Goal: Check status

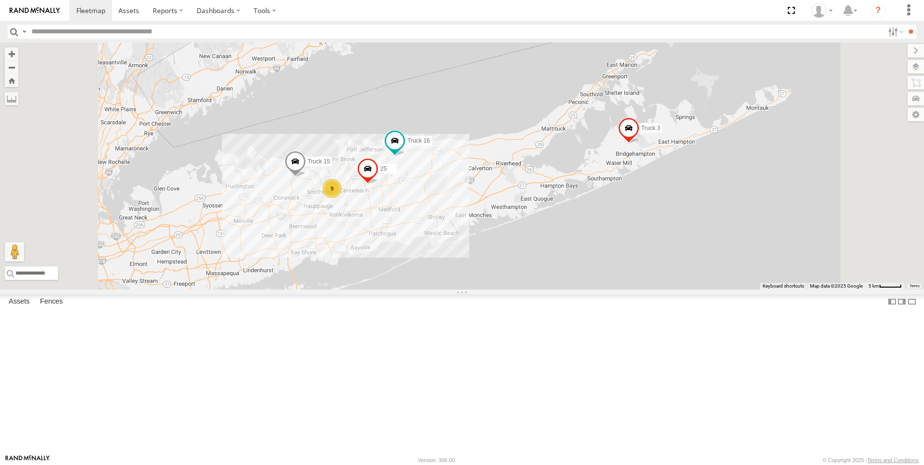
click at [0, 0] on span at bounding box center [0, 0] width 0 height 0
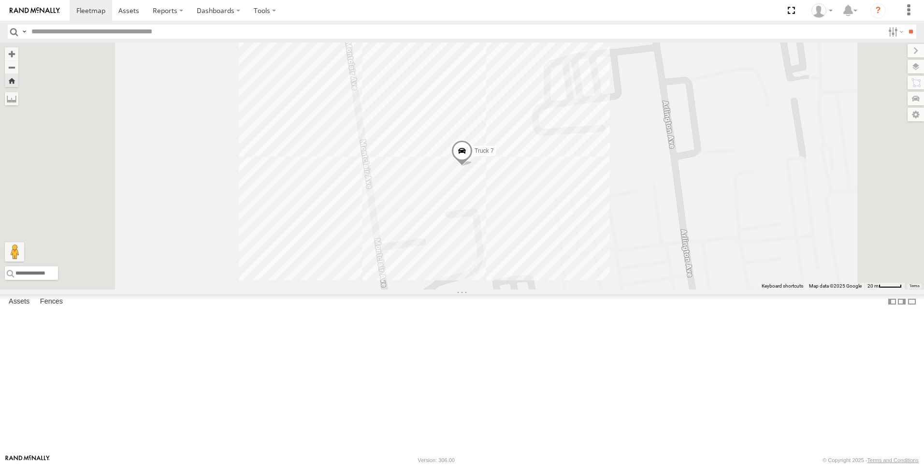
click at [0, 0] on span at bounding box center [0, 0] width 0 height 0
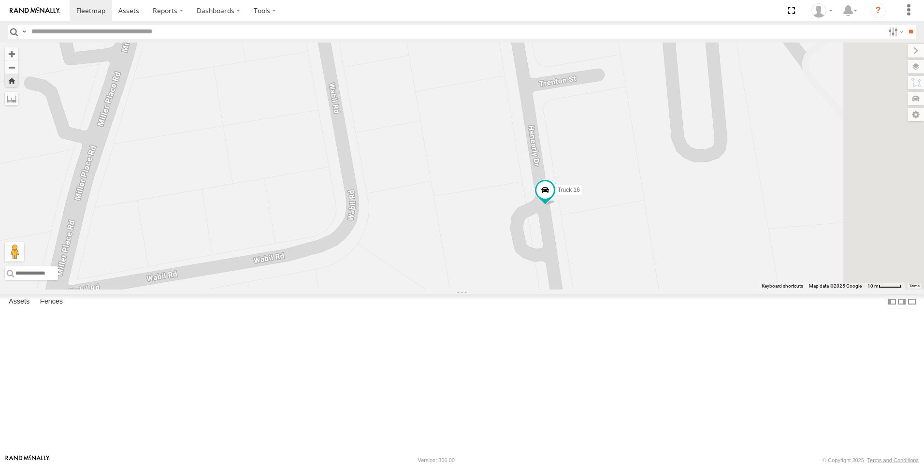
drag, startPoint x: 565, startPoint y: 225, endPoint x: 436, endPoint y: 254, distance: 131.7
click at [436, 254] on div "Truck 16" at bounding box center [462, 166] width 924 height 247
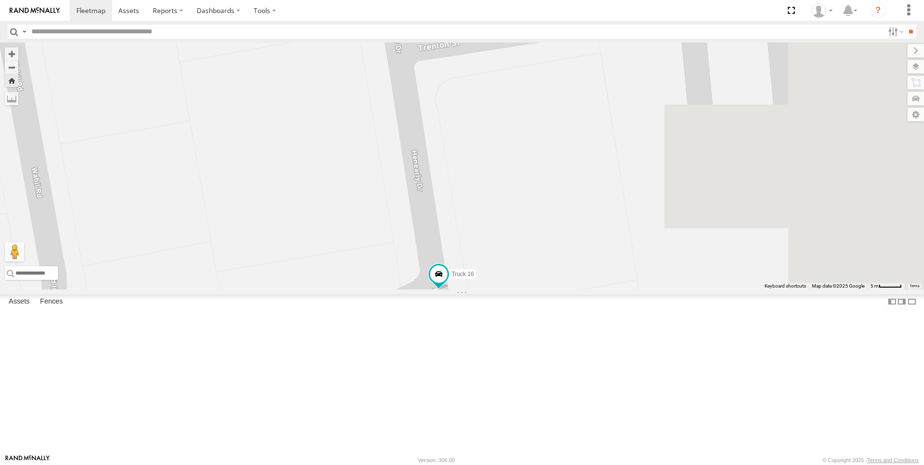
drag, startPoint x: 516, startPoint y: 265, endPoint x: 292, endPoint y: 296, distance: 226.2
click at [292, 289] on div "Truck 16" at bounding box center [462, 166] width 924 height 247
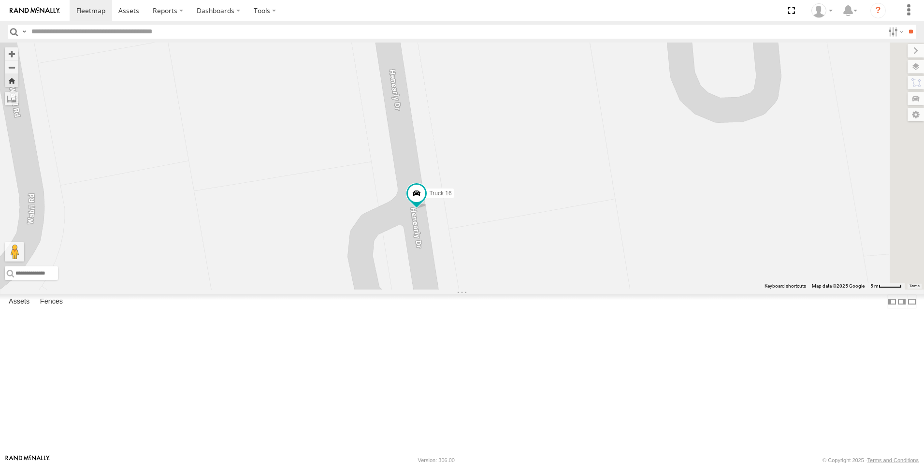
drag, startPoint x: 427, startPoint y: 255, endPoint x: 368, endPoint y: 129, distance: 139.2
click at [373, 127] on div "Truck 16" at bounding box center [462, 166] width 924 height 247
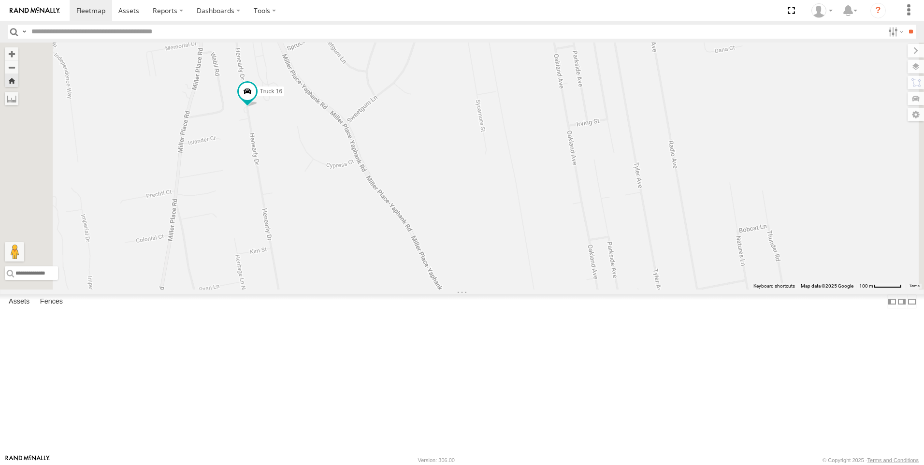
click at [0, 0] on link at bounding box center [0, 0] width 0 height 0
